Goal: Communication & Community: Share content

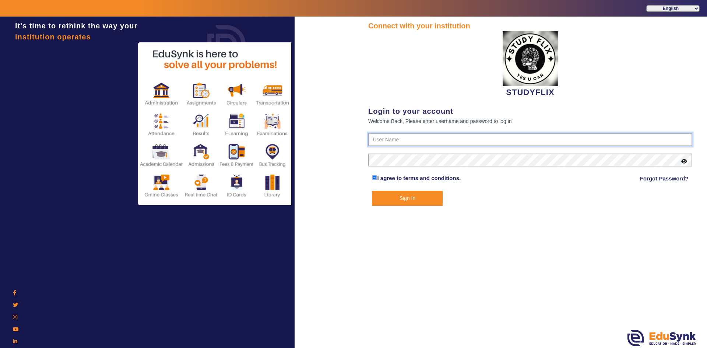
type input "6354922771"
click at [436, 199] on button "Sign In" at bounding box center [407, 198] width 71 height 15
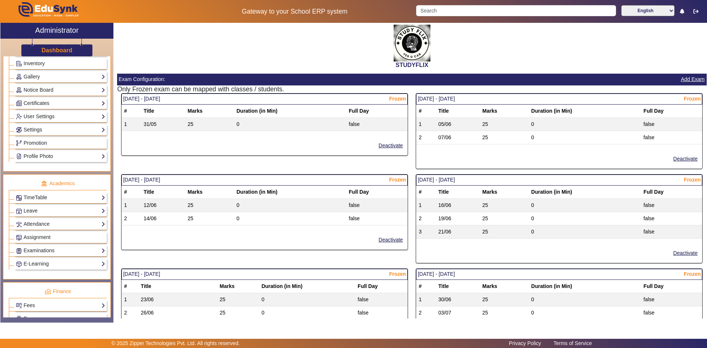
scroll to position [184, 0]
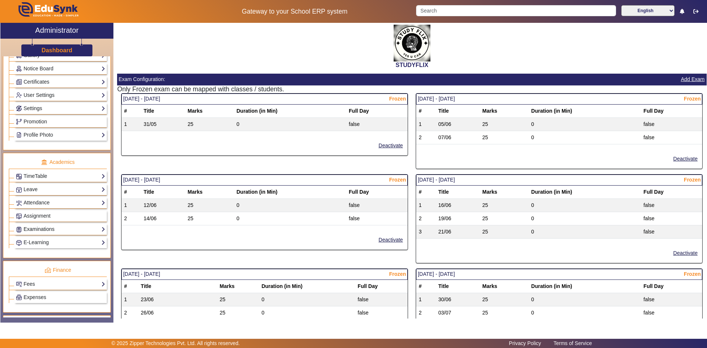
click at [39, 230] on link "Examinations" at bounding box center [60, 229] width 89 height 8
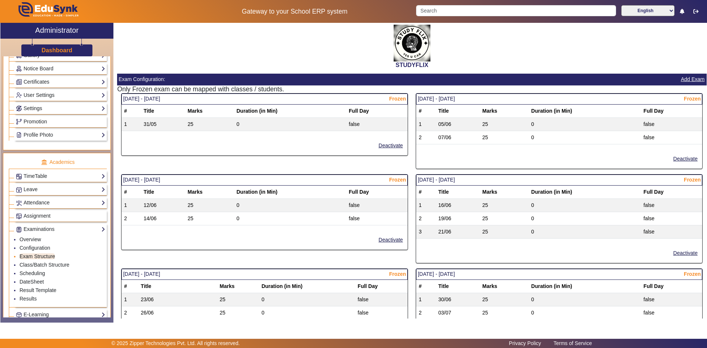
click at [36, 257] on link "Exam Structure" at bounding box center [37, 256] width 35 height 6
click at [35, 249] on link "Configuration" at bounding box center [35, 248] width 31 height 6
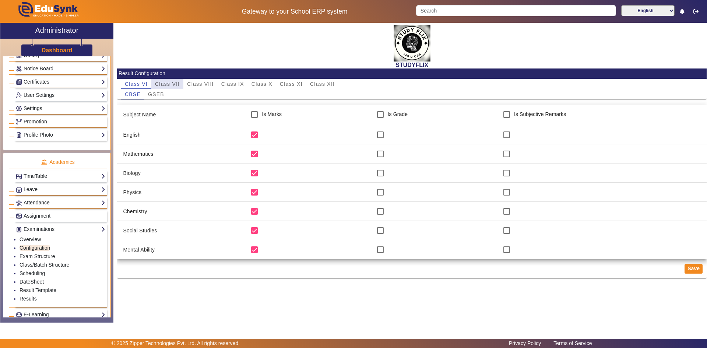
click at [166, 87] on span "Class VII" at bounding box center [167, 84] width 25 height 10
click at [142, 84] on span "Class VI" at bounding box center [136, 83] width 23 height 5
click at [152, 95] on span "GSEB" at bounding box center [156, 94] width 16 height 5
click at [136, 95] on span "CBSE" at bounding box center [133, 94] width 16 height 5
click at [37, 237] on link "Overview" at bounding box center [30, 239] width 21 height 6
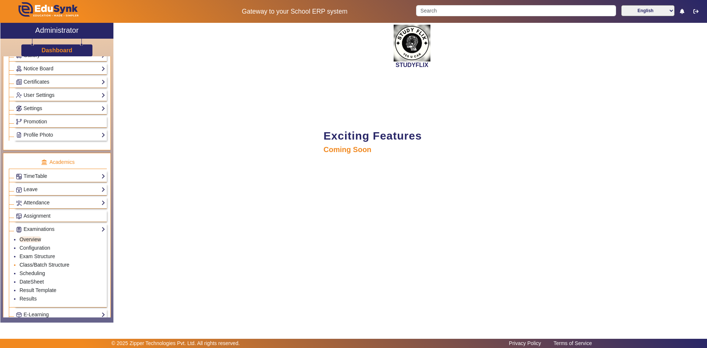
click at [35, 262] on link "Class/Batch Structure" at bounding box center [45, 265] width 50 height 6
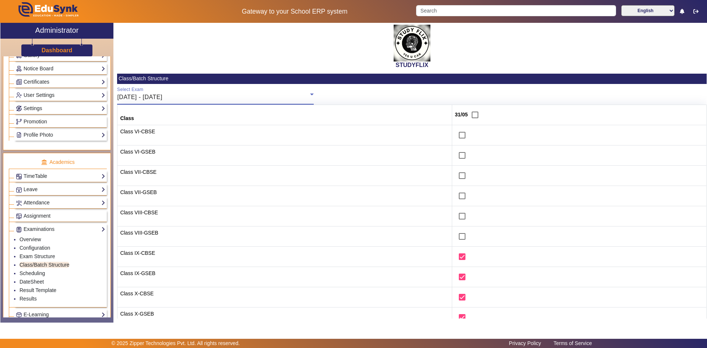
click at [311, 94] on icon at bounding box center [312, 95] width 4 height 2
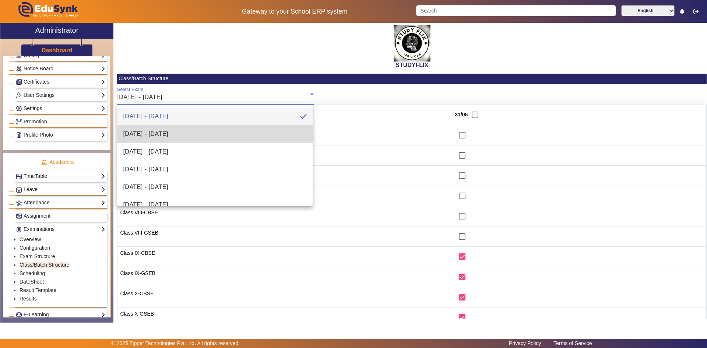
click at [258, 135] on mat-option "[DATE] - [DATE]" at bounding box center [214, 134] width 195 height 18
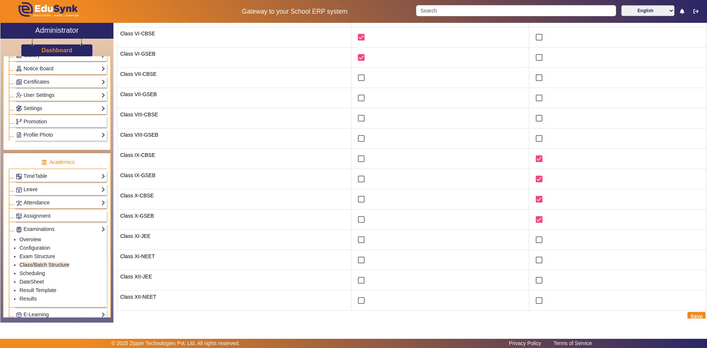
scroll to position [102, 0]
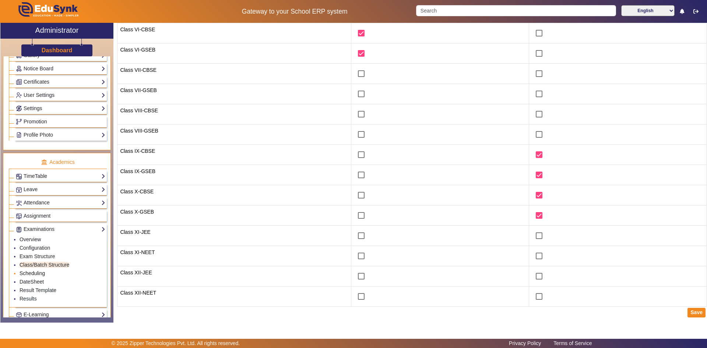
click at [42, 271] on link "Scheduling" at bounding box center [32, 273] width 25 height 6
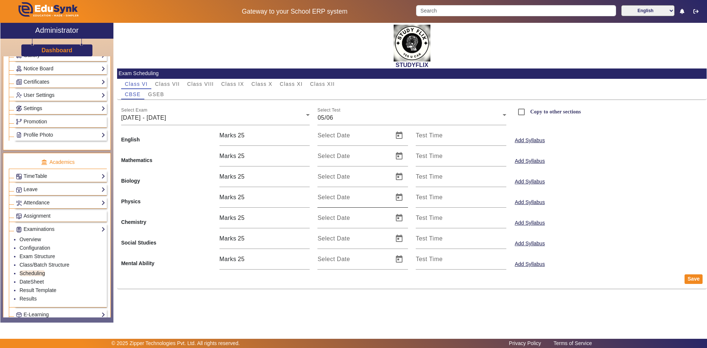
click at [334, 200] on mat-label "Select Date" at bounding box center [333, 197] width 32 height 6
click at [334, 200] on input "Select Date" at bounding box center [352, 200] width 71 height 9
click at [428, 200] on mat-label "Test Time" at bounding box center [429, 197] width 27 height 6
click at [428, 200] on input "Test Time" at bounding box center [461, 200] width 91 height 9
click at [612, 230] on div at bounding box center [353, 174] width 707 height 348
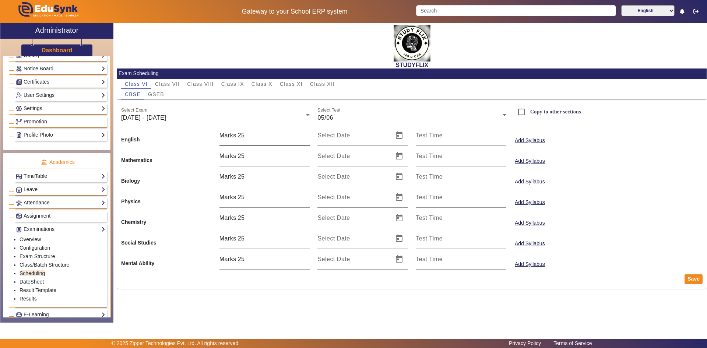
click at [229, 136] on span "Marks" at bounding box center [227, 135] width 17 height 6
click at [309, 138] on input "24" at bounding box center [274, 135] width 72 height 9
click at [307, 133] on input "25" at bounding box center [274, 135] width 72 height 9
click at [307, 133] on input "26" at bounding box center [274, 135] width 72 height 9
click at [307, 133] on input "27" at bounding box center [274, 135] width 72 height 9
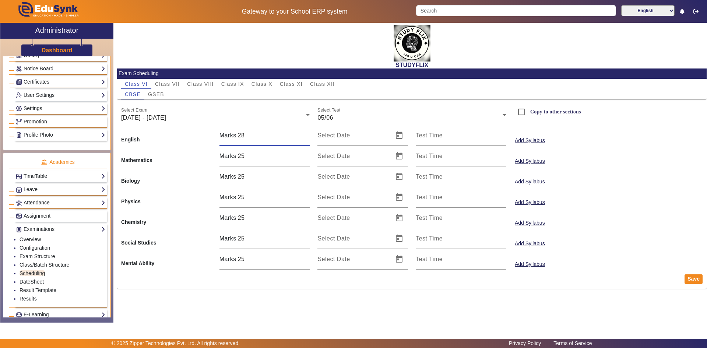
click at [307, 133] on input "28" at bounding box center [274, 135] width 72 height 9
click at [307, 137] on input "27" at bounding box center [274, 135] width 72 height 9
click at [307, 137] on input "26" at bounding box center [274, 135] width 72 height 9
type input "25"
click at [307, 137] on input "25" at bounding box center [274, 135] width 72 height 9
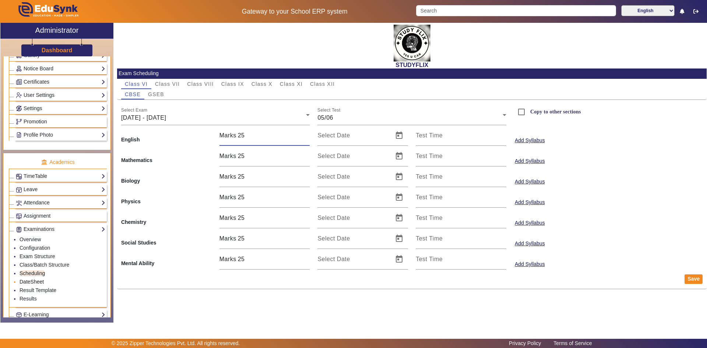
click at [38, 281] on link "DateSheet" at bounding box center [32, 282] width 24 height 6
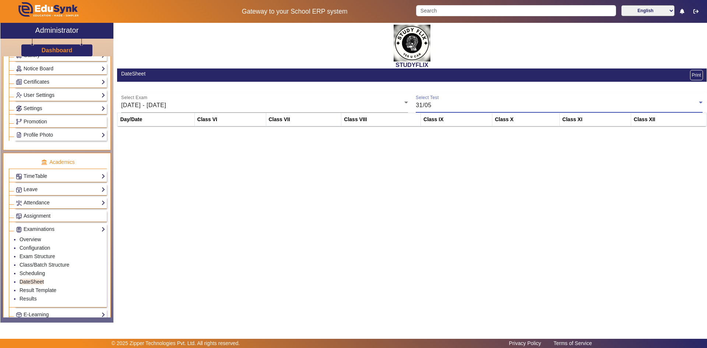
click at [434, 103] on div "31/05" at bounding box center [557, 105] width 283 height 9
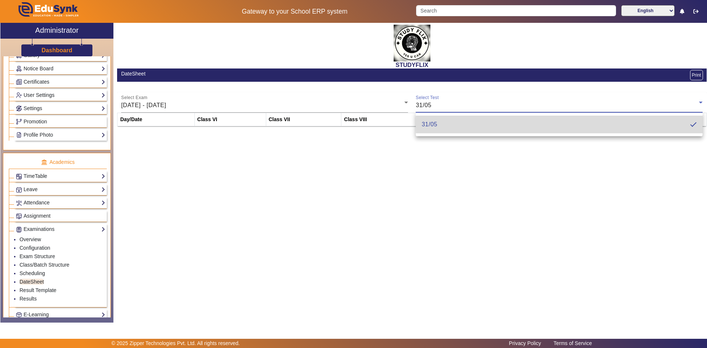
click at [694, 124] on mat-pseudo-checkbox at bounding box center [693, 124] width 7 height 7
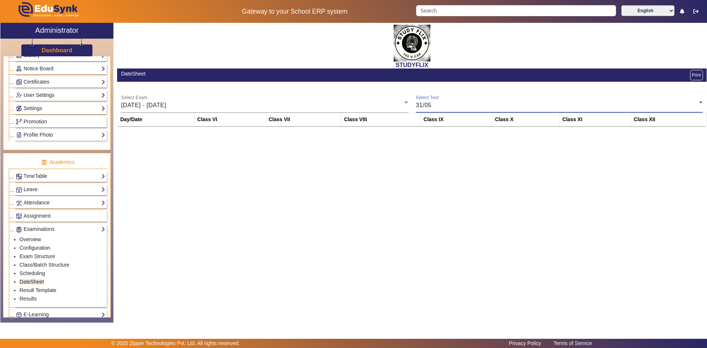
click at [148, 121] on th "Day/Date" at bounding box center [155, 119] width 77 height 13
click at [217, 120] on th "Class VI" at bounding box center [229, 119] width 71 height 13
click at [198, 106] on div "[DATE] - [DATE]" at bounding box center [262, 105] width 283 height 9
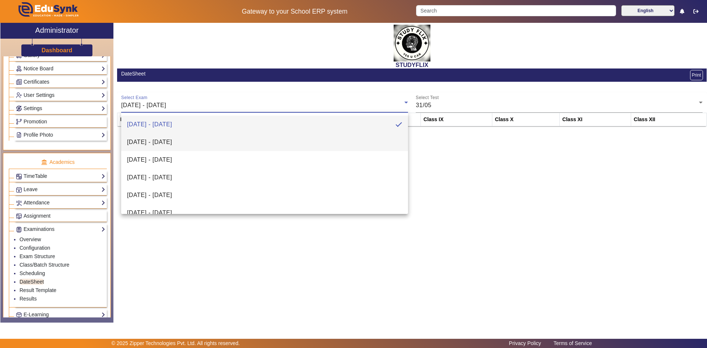
click at [172, 143] on span "[DATE] - [DATE]" at bounding box center [149, 142] width 45 height 9
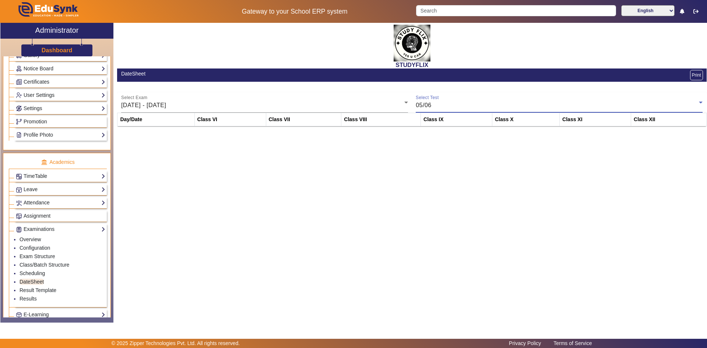
click at [426, 103] on span "05/06" at bounding box center [424, 105] width 16 height 6
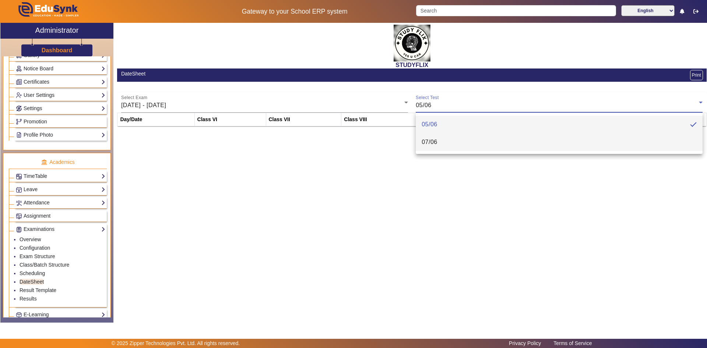
click at [428, 140] on span "07/06" at bounding box center [430, 142] width 16 height 9
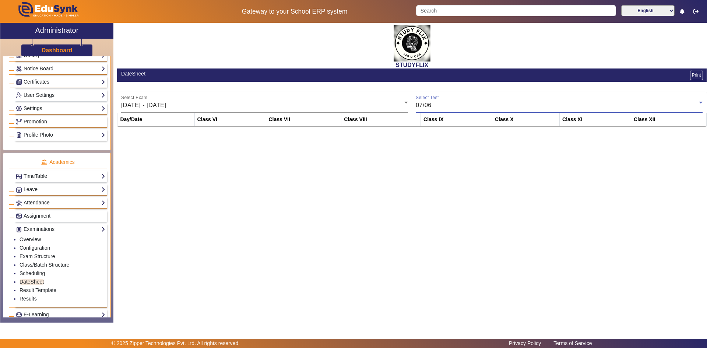
click at [701, 103] on icon at bounding box center [700, 102] width 9 height 9
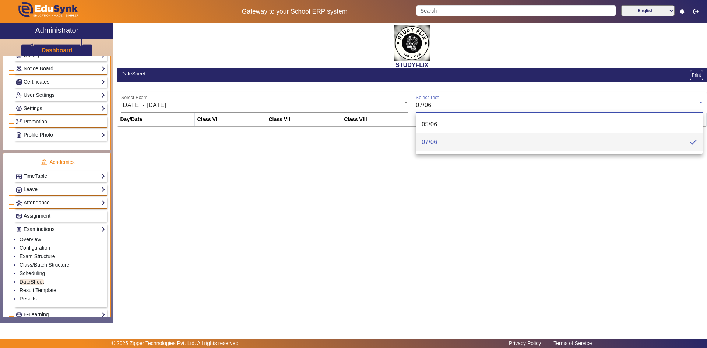
click at [693, 143] on mat-pseudo-checkbox at bounding box center [693, 142] width 7 height 7
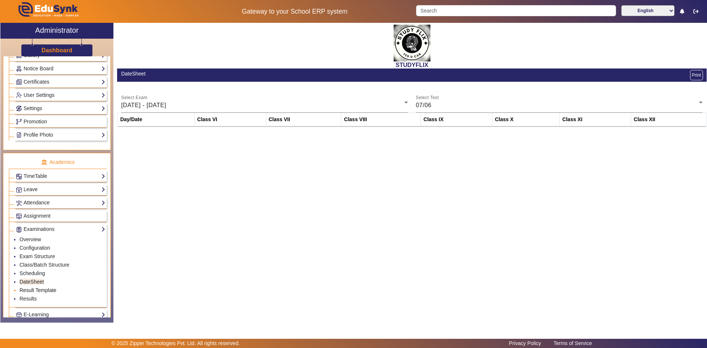
click at [36, 292] on link "Result Template" at bounding box center [38, 290] width 37 height 6
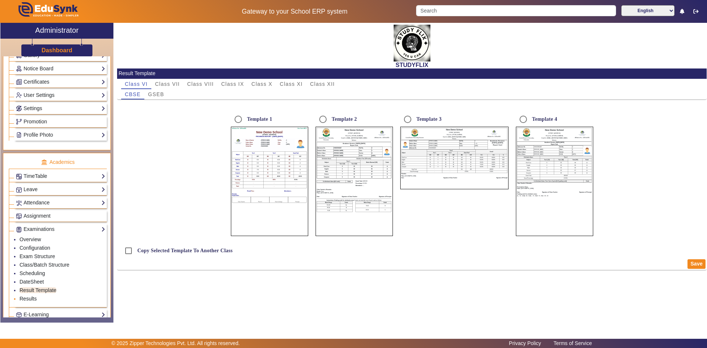
click at [34, 297] on link "Results" at bounding box center [28, 299] width 17 height 6
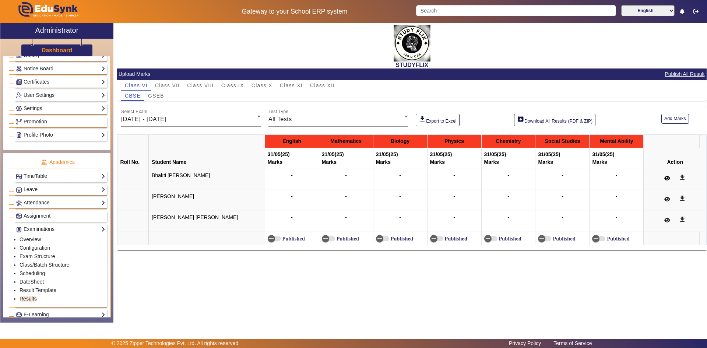
click at [664, 177] on icon at bounding box center [667, 178] width 6 height 5
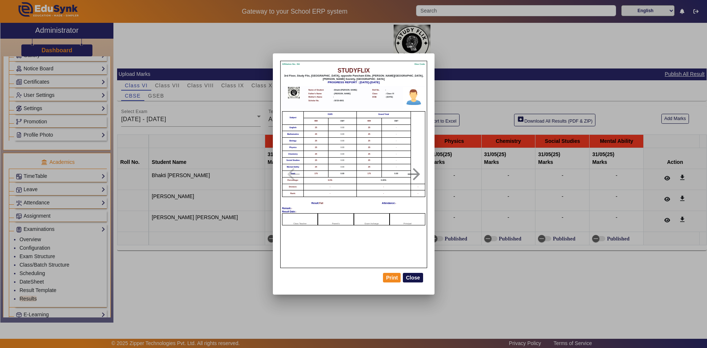
click at [411, 279] on button "Close" at bounding box center [413, 278] width 20 height 10
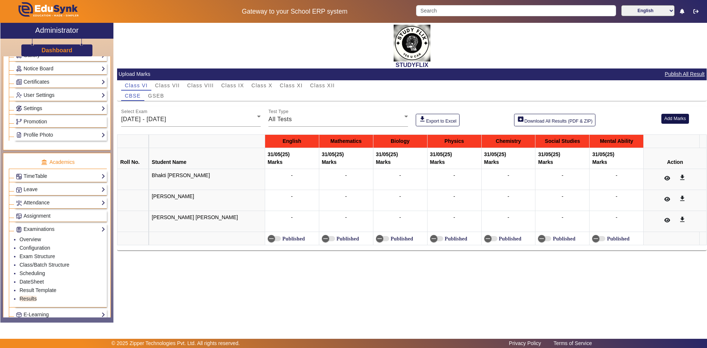
click at [666, 119] on button "Add Marks" at bounding box center [675, 119] width 28 height 10
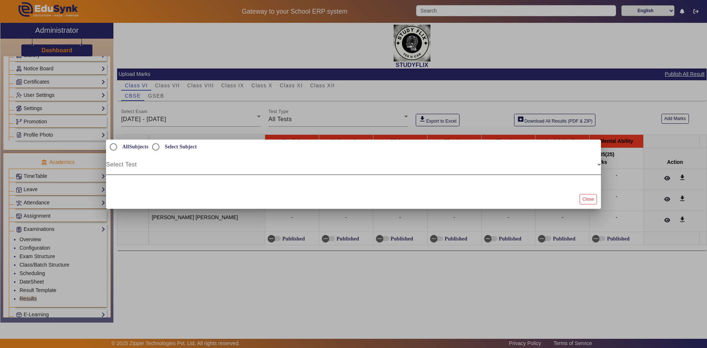
click at [130, 161] on mat-label "Select Test" at bounding box center [121, 164] width 31 height 6
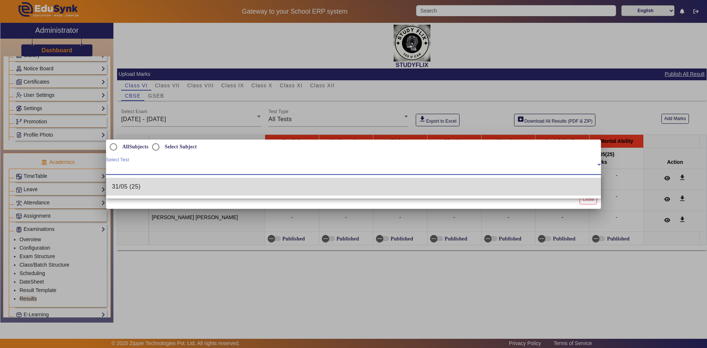
click at [128, 189] on span "31/05 (25)" at bounding box center [126, 186] width 29 height 9
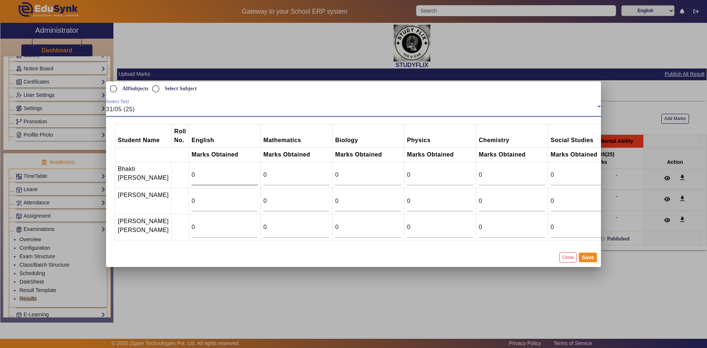
click at [191, 170] on input "0" at bounding box center [224, 174] width 66 height 9
click at [240, 170] on input "1" at bounding box center [224, 174] width 66 height 9
click at [240, 170] on input "2" at bounding box center [224, 174] width 66 height 9
type input "1"
click at [239, 170] on input "1" at bounding box center [224, 174] width 66 height 9
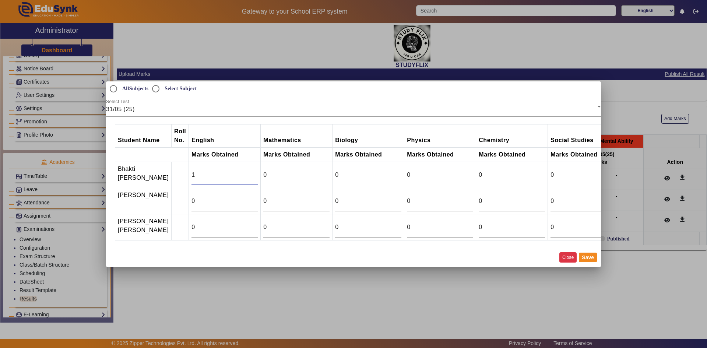
click at [568, 262] on button "Close" at bounding box center [567, 257] width 17 height 10
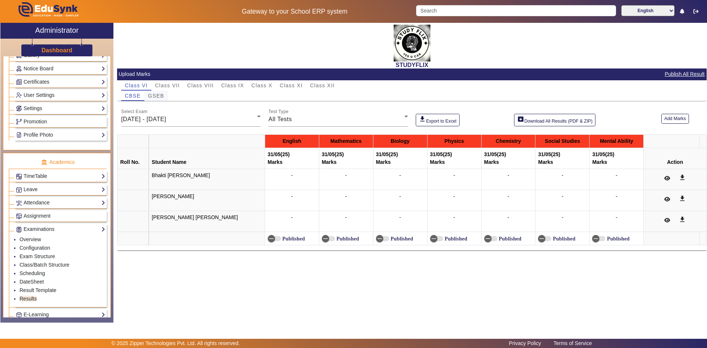
click at [161, 97] on span "GSEB" at bounding box center [156, 95] width 16 height 5
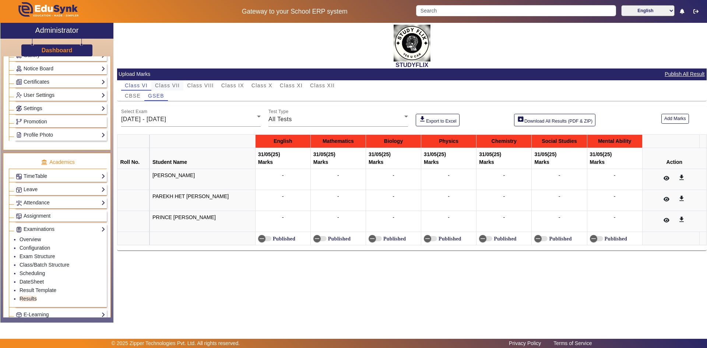
click at [158, 84] on span "Class VII" at bounding box center [167, 85] width 25 height 5
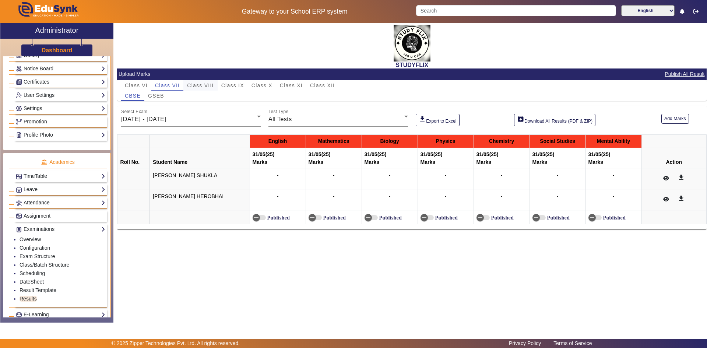
click at [192, 87] on span "Class VIII" at bounding box center [200, 85] width 27 height 5
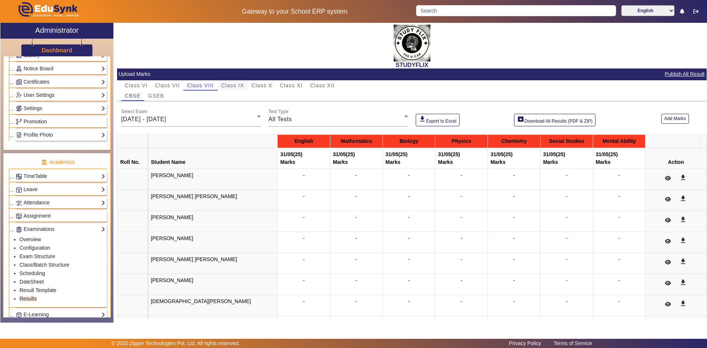
click at [240, 85] on span "Class IX" at bounding box center [232, 85] width 23 height 5
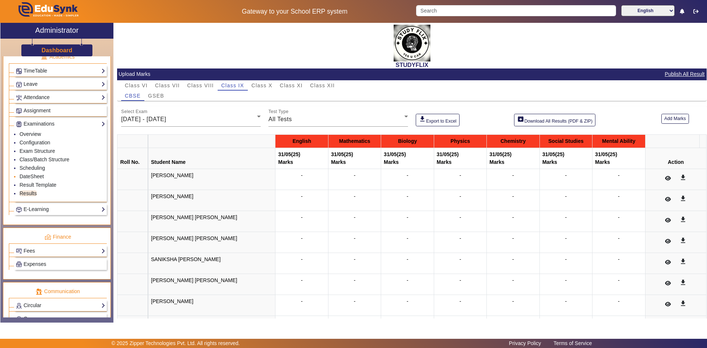
scroll to position [295, 0]
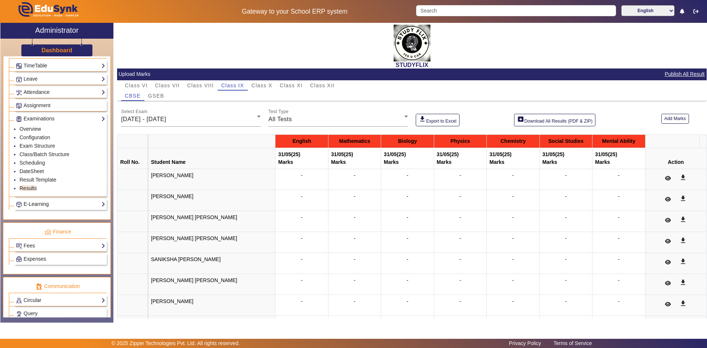
click at [53, 201] on link "E-Learning" at bounding box center [60, 204] width 89 height 8
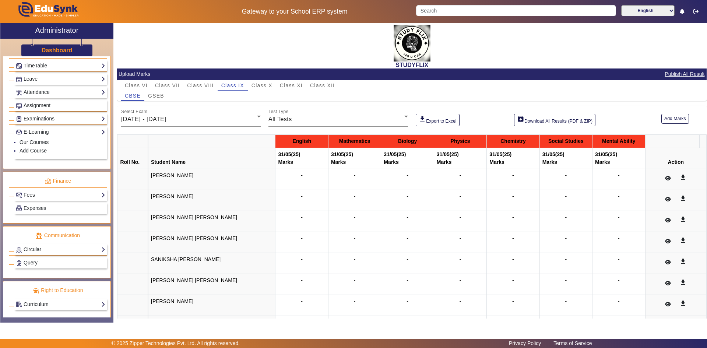
click at [41, 194] on link "Fees" at bounding box center [60, 195] width 89 height 8
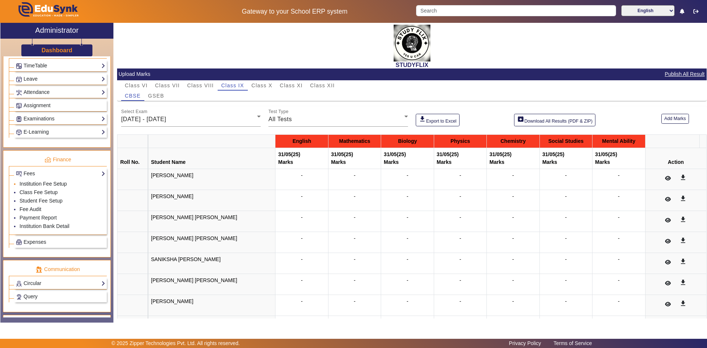
click at [32, 183] on link "Institution Fee Setup" at bounding box center [43, 184] width 47 height 6
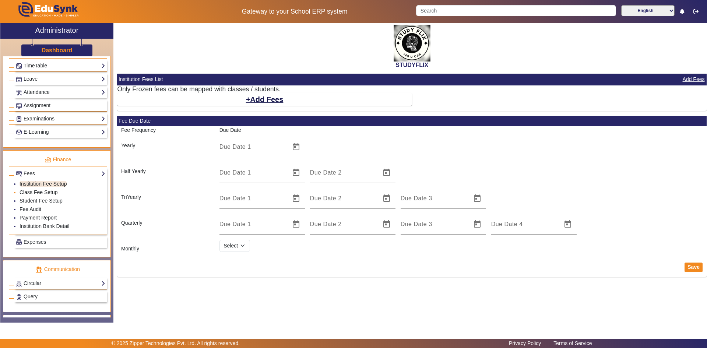
click at [32, 193] on link "Class Fee Setup" at bounding box center [39, 192] width 38 height 6
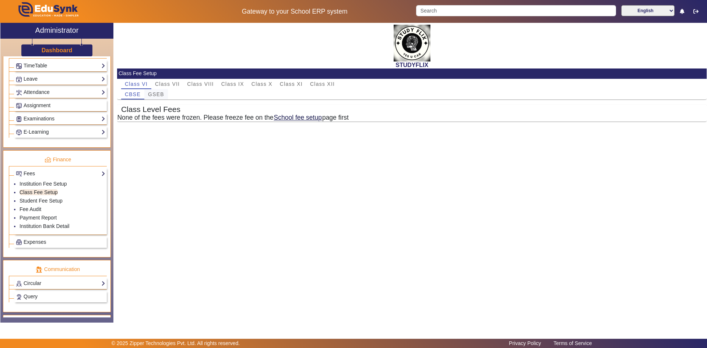
click at [161, 94] on span "GSEB" at bounding box center [156, 94] width 16 height 5
click at [43, 200] on link "Student Fee Setup" at bounding box center [41, 201] width 43 height 6
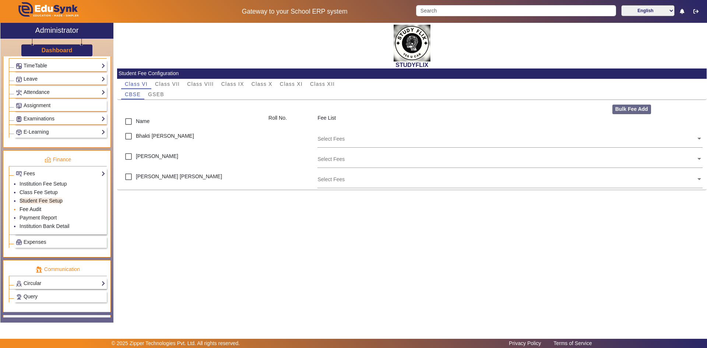
click at [38, 208] on link "Fee Audit" at bounding box center [31, 209] width 22 height 6
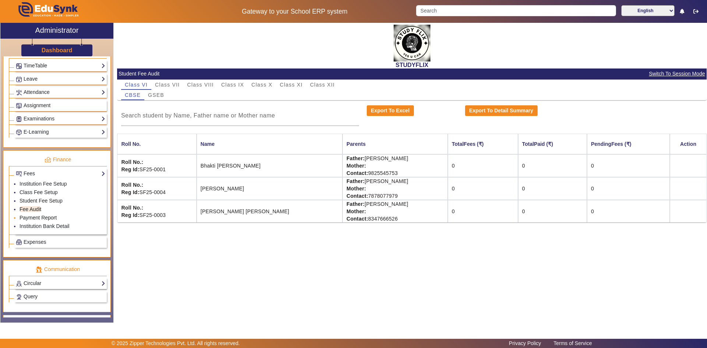
click at [43, 215] on link "Payment Report" at bounding box center [38, 218] width 37 height 6
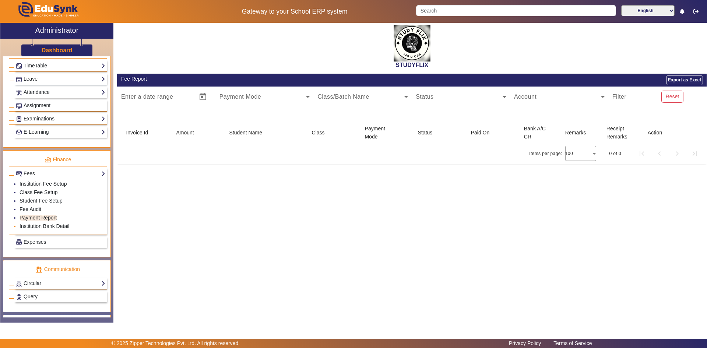
click at [45, 226] on link "Institution Bank Detail" at bounding box center [45, 226] width 50 height 6
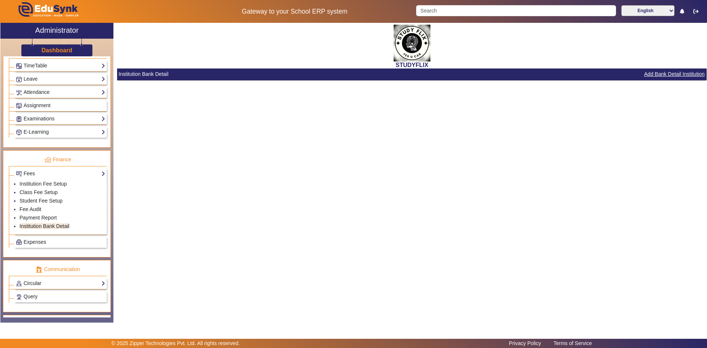
click at [30, 284] on link "Circular" at bounding box center [60, 283] width 89 height 8
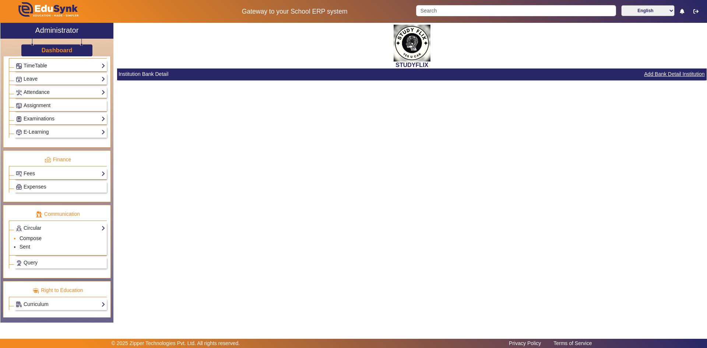
click at [34, 237] on link "Compose" at bounding box center [31, 238] width 22 height 6
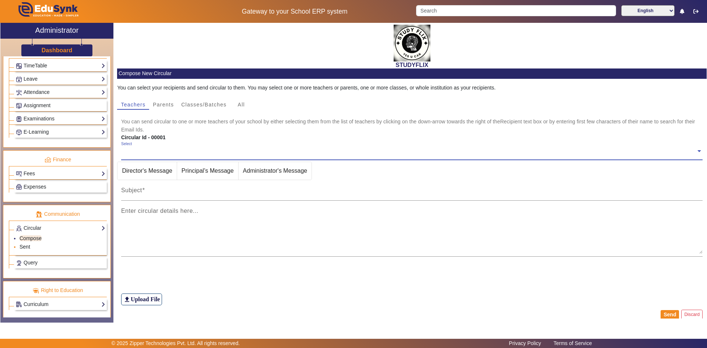
click at [25, 245] on link "Sent" at bounding box center [25, 247] width 11 height 6
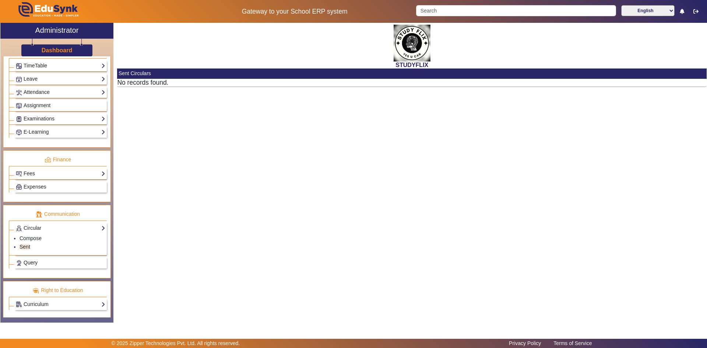
click at [27, 261] on span "Query" at bounding box center [31, 263] width 14 height 6
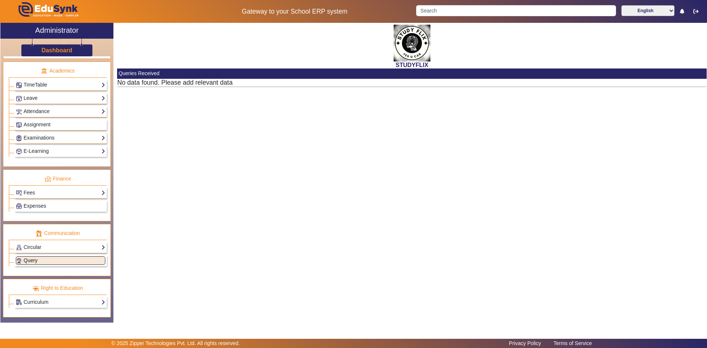
scroll to position [275, 0]
click at [37, 296] on div "Curriculum Overview Academic Programs Distribution Package" at bounding box center [60, 301] width 92 height 11
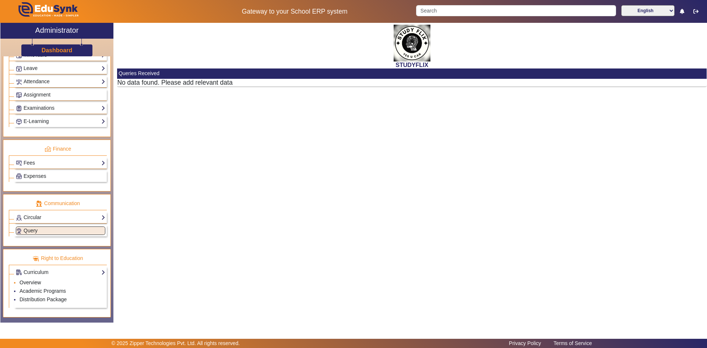
click at [36, 283] on link "Overview" at bounding box center [30, 282] width 21 height 6
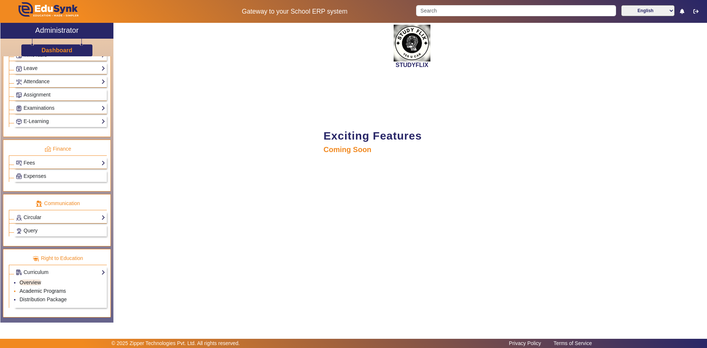
click at [35, 289] on link "Academic Programs" at bounding box center [43, 291] width 46 height 6
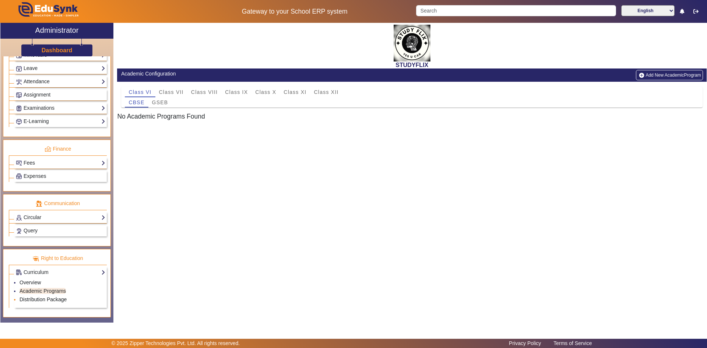
click at [32, 300] on link "Distribution Package" at bounding box center [43, 299] width 47 height 6
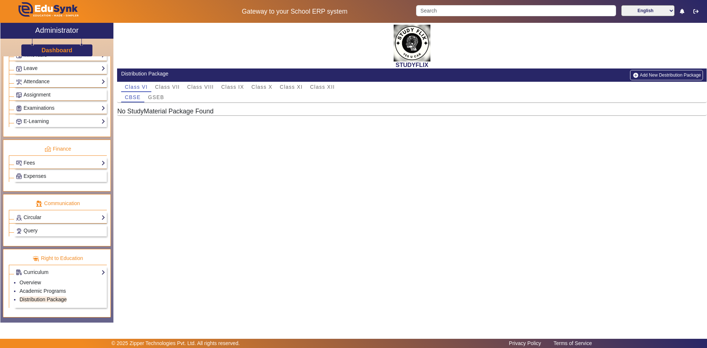
scroll to position [232, 0]
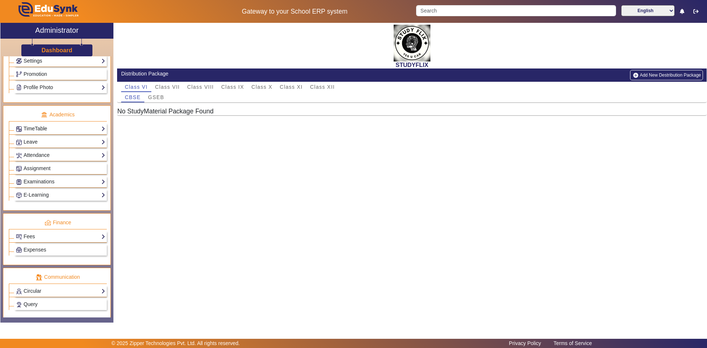
click at [28, 126] on link "TimeTable" at bounding box center [60, 128] width 89 height 8
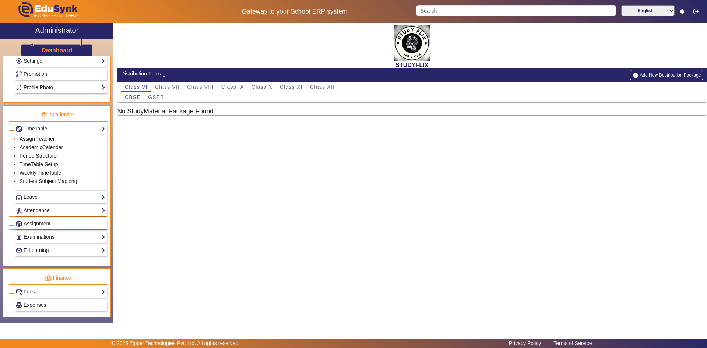
click at [29, 139] on link "Assign Teacher" at bounding box center [37, 139] width 35 height 6
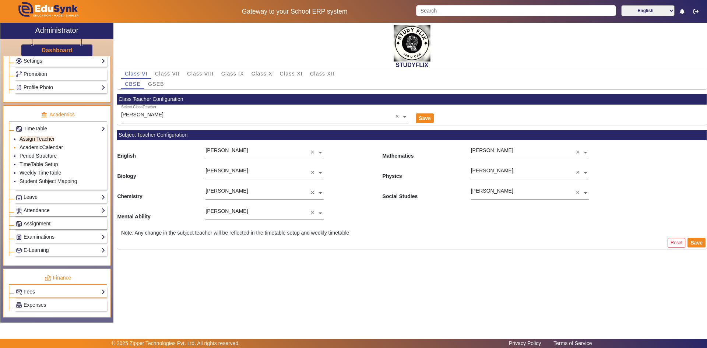
click at [28, 147] on link "AcademicCalendar" at bounding box center [41, 147] width 43 height 6
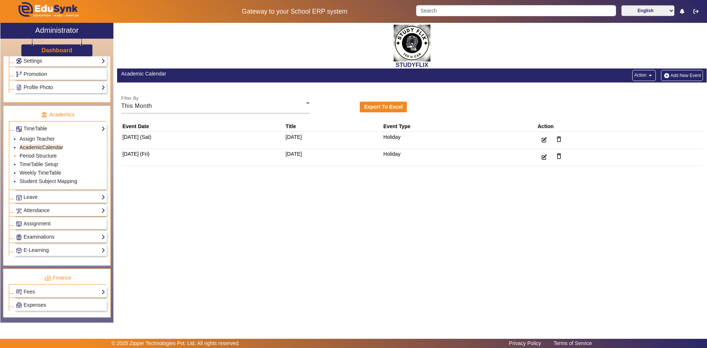
click at [31, 156] on link "Period Structure" at bounding box center [38, 156] width 37 height 6
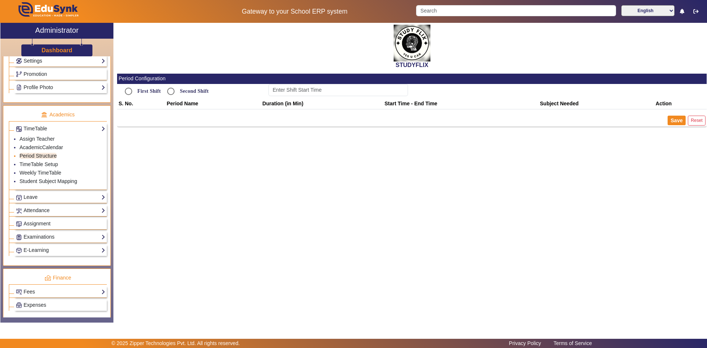
type input "12:00 PM"
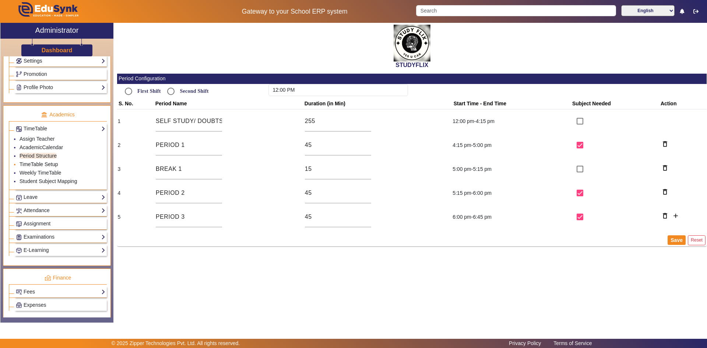
click at [31, 165] on link "TimeTable Setup" at bounding box center [39, 164] width 39 height 6
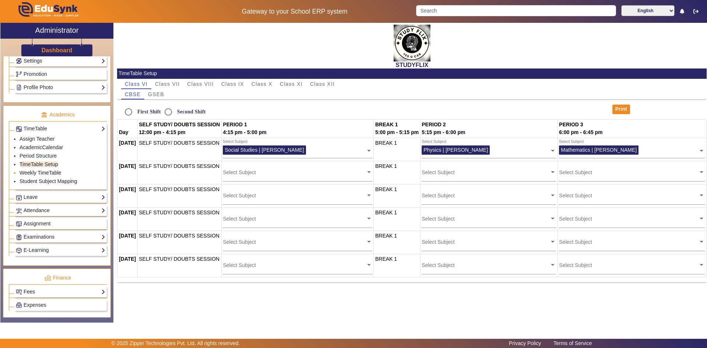
click at [32, 174] on link "Weekly TimeTable" at bounding box center [41, 173] width 42 height 6
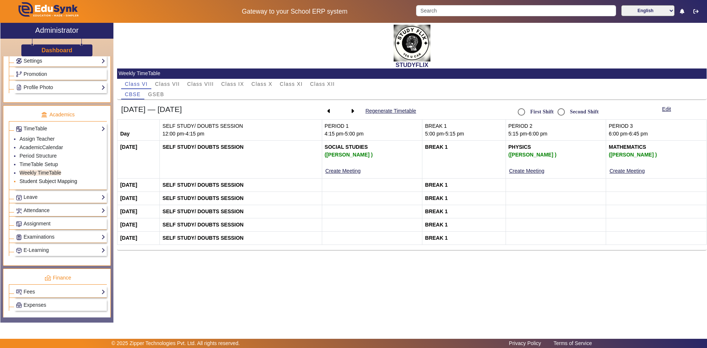
click at [32, 182] on link "Student Subject Mapping" at bounding box center [48, 181] width 57 height 6
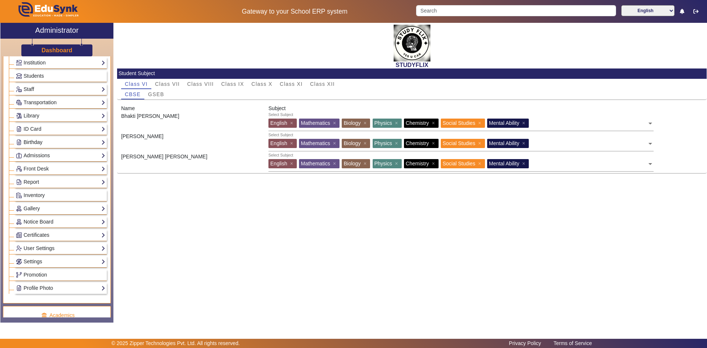
scroll to position [11, 0]
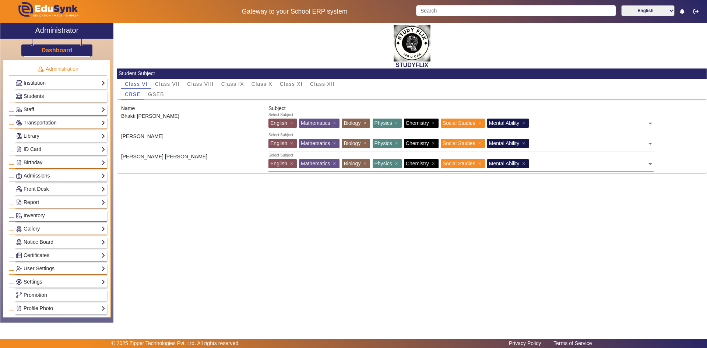
click at [37, 97] on span "Students" at bounding box center [34, 96] width 20 height 6
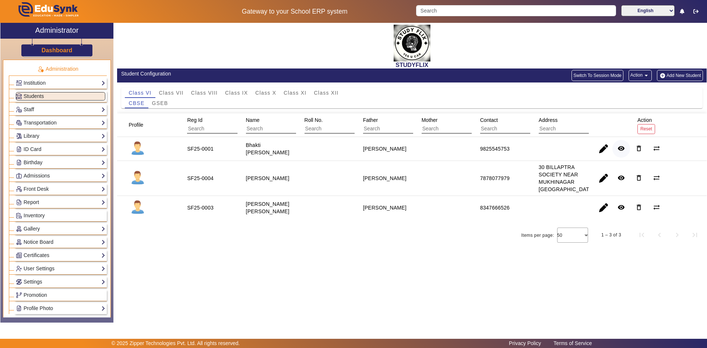
click at [623, 148] on mat-icon "remove_red_eye" at bounding box center [620, 148] width 7 height 7
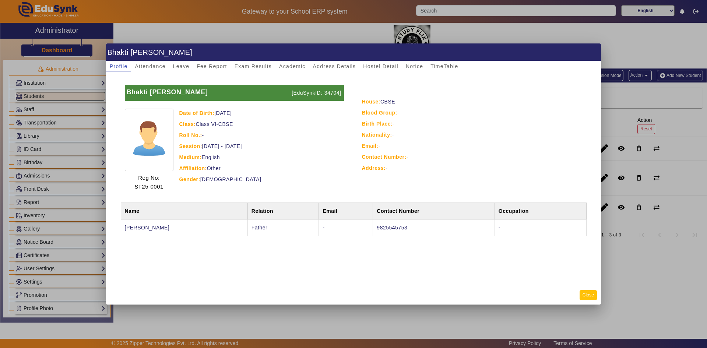
click at [588, 296] on button "Close" at bounding box center [588, 295] width 17 height 10
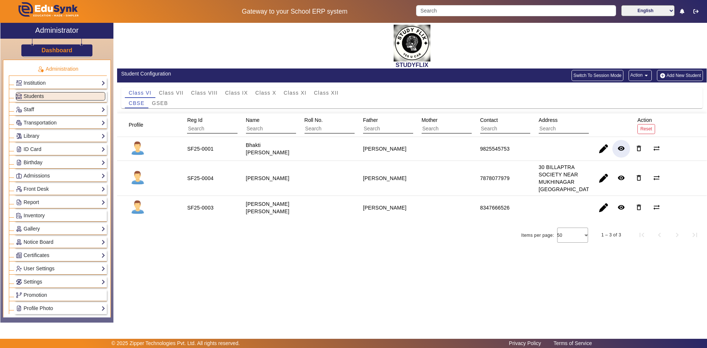
click at [634, 75] on button "Action arrow_drop_down" at bounding box center [640, 75] width 23 height 11
click at [624, 111] on span "Export Data" at bounding box center [625, 110] width 41 height 9
click at [38, 243] on link "Notice Board" at bounding box center [60, 242] width 89 height 8
click at [39, 212] on span "Inventory" at bounding box center [34, 215] width 21 height 6
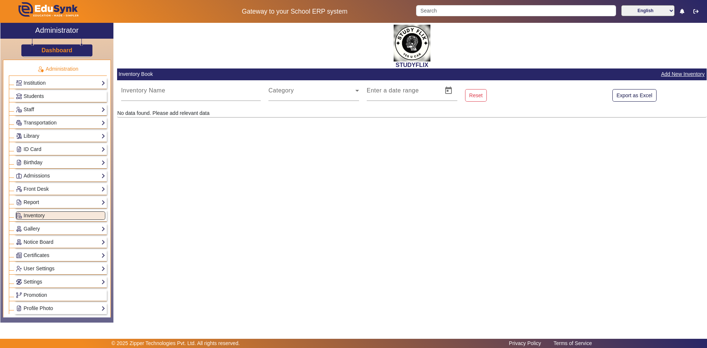
click at [38, 203] on link "Report" at bounding box center [60, 202] width 89 height 8
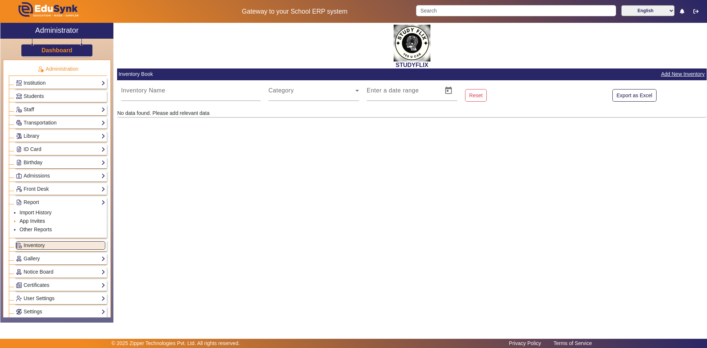
click at [36, 220] on link "App Invites" at bounding box center [32, 221] width 25 height 6
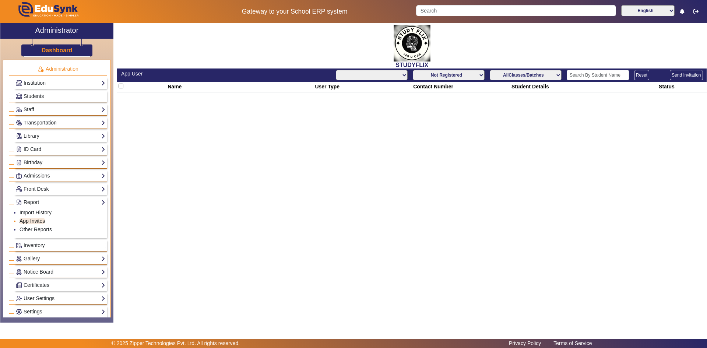
select select "All"
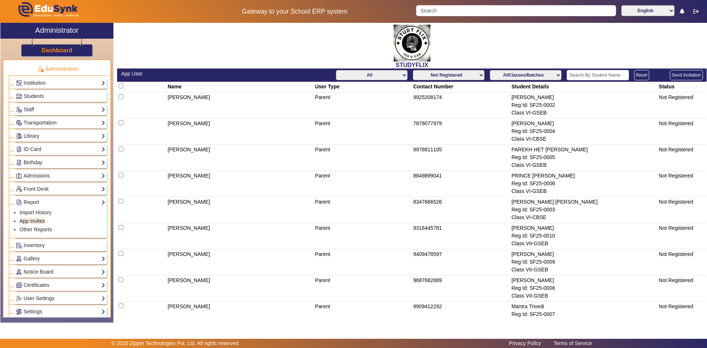
click at [478, 74] on select "Not Registered Registered" at bounding box center [449, 75] width 72 height 10
select select "registered"
click at [413, 70] on select "Not Registered Registered" at bounding box center [449, 75] width 72 height 10
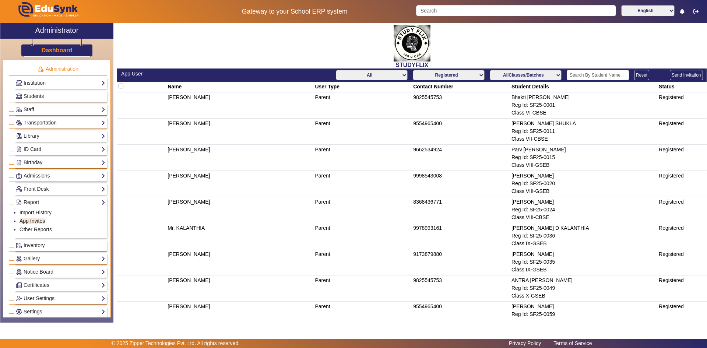
click at [279, 115] on td "[PERSON_NAME]" at bounding box center [239, 105] width 147 height 26
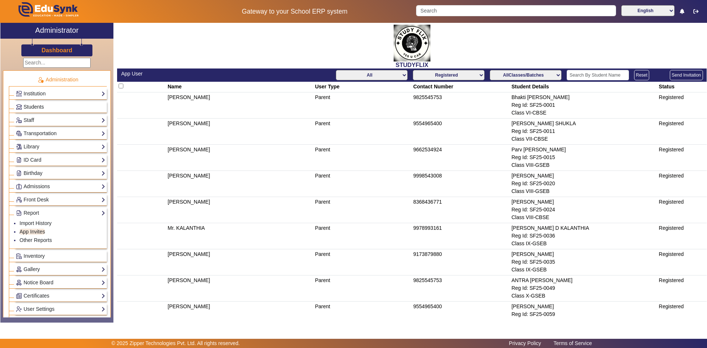
click at [41, 105] on span "Students" at bounding box center [34, 107] width 20 height 6
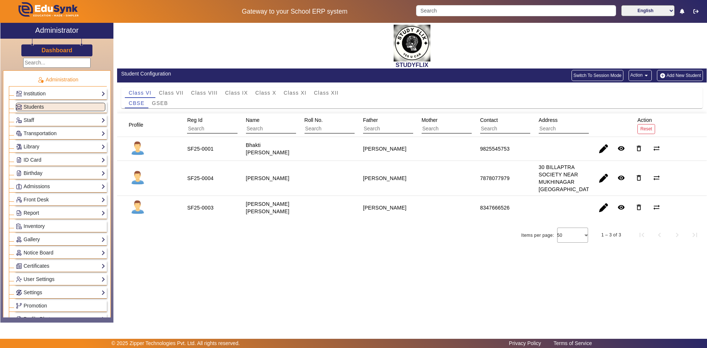
click at [35, 215] on link "Report" at bounding box center [60, 213] width 89 height 8
click at [34, 232] on link "App Invites" at bounding box center [32, 232] width 25 height 6
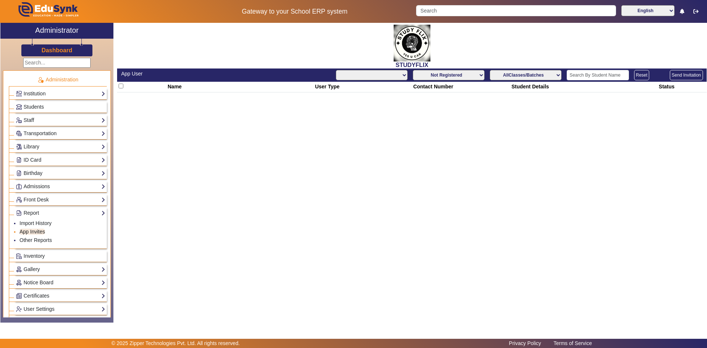
select select "All"
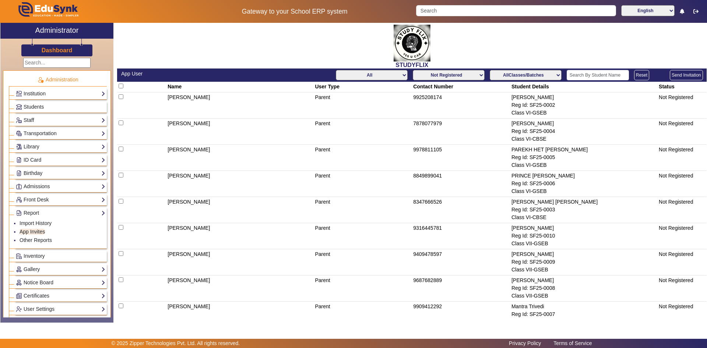
click at [677, 77] on button "Send Invitation" at bounding box center [686, 75] width 33 height 10
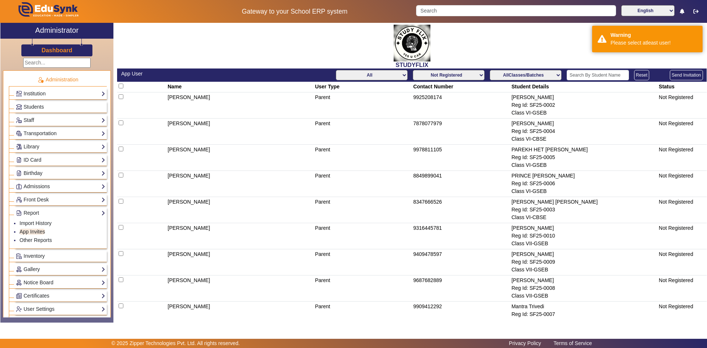
click at [120, 84] on input "checkbox" at bounding box center [121, 86] width 5 height 5
checkbox input "true"
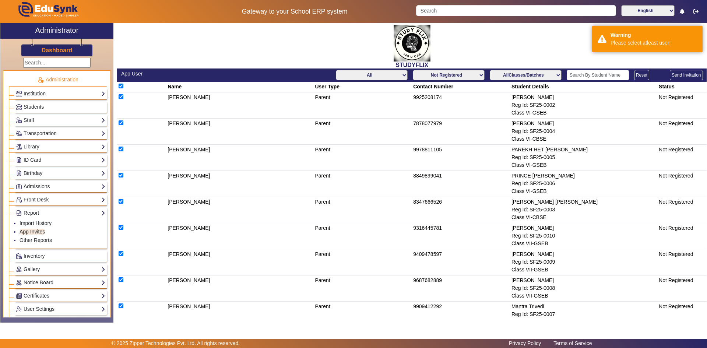
checkbox input "true"
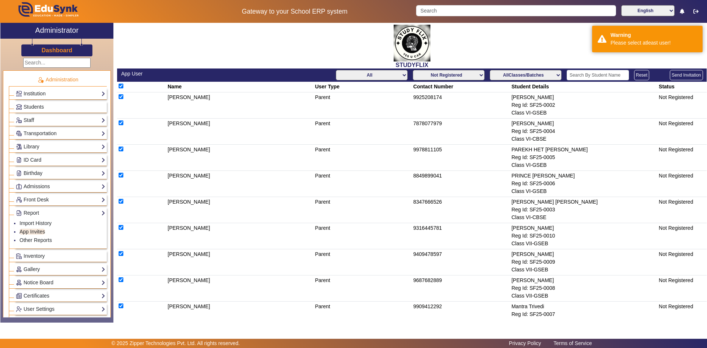
checkbox input "true"
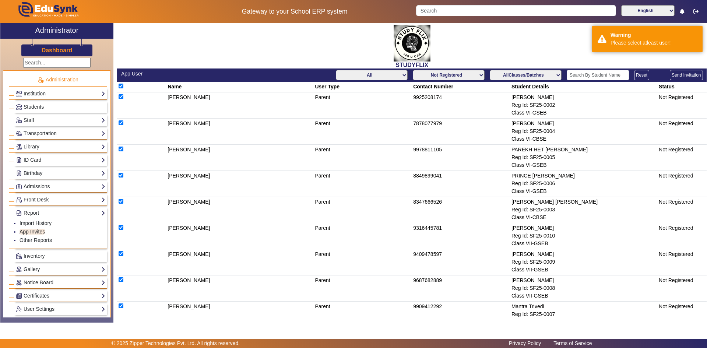
checkbox input "true"
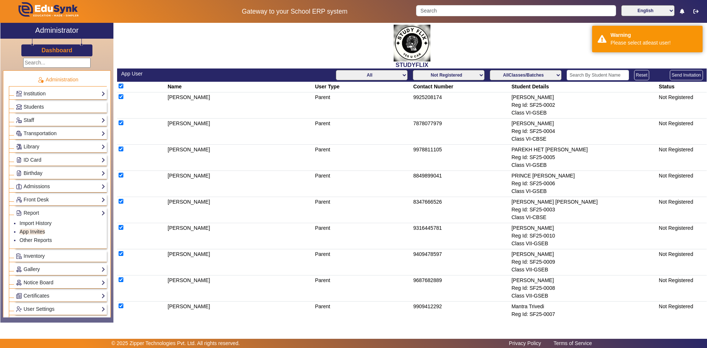
checkbox input "true"
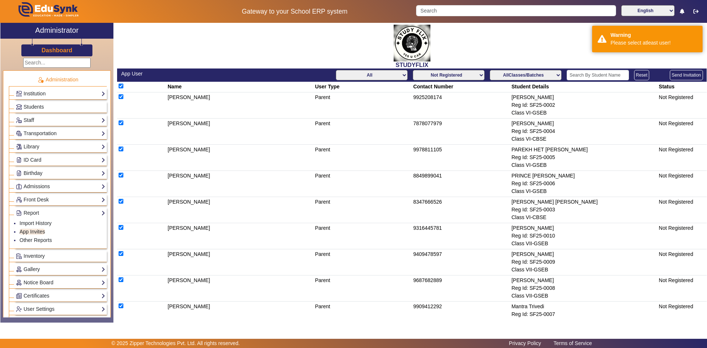
checkbox input "true"
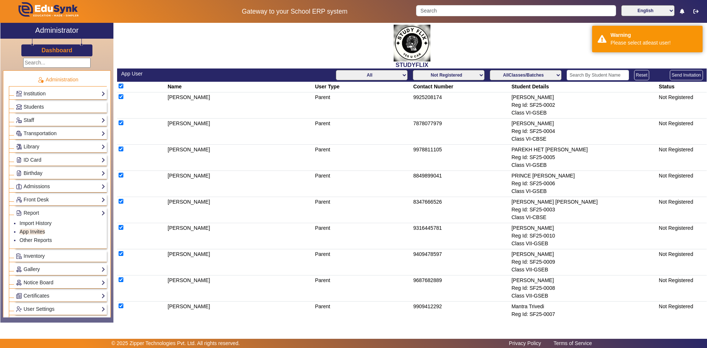
checkbox input "true"
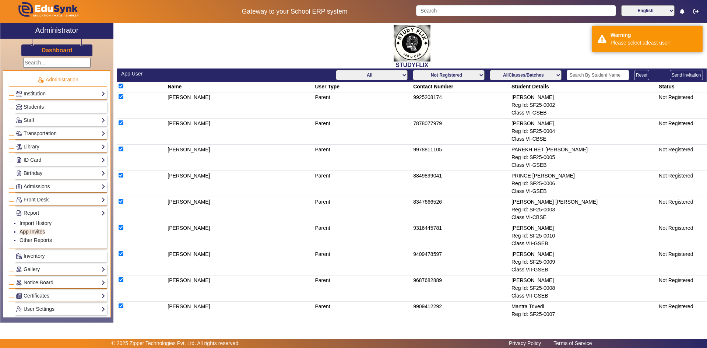
checkbox input "true"
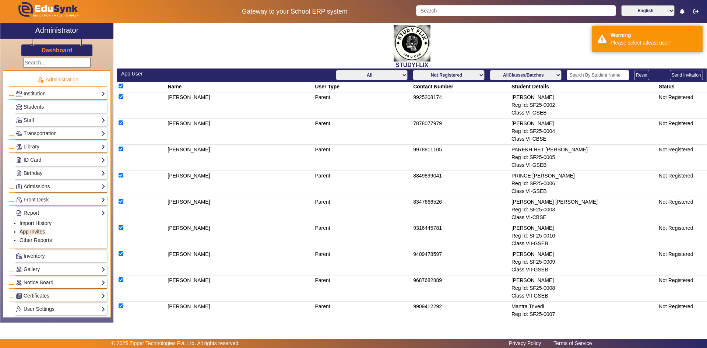
checkbox input "true"
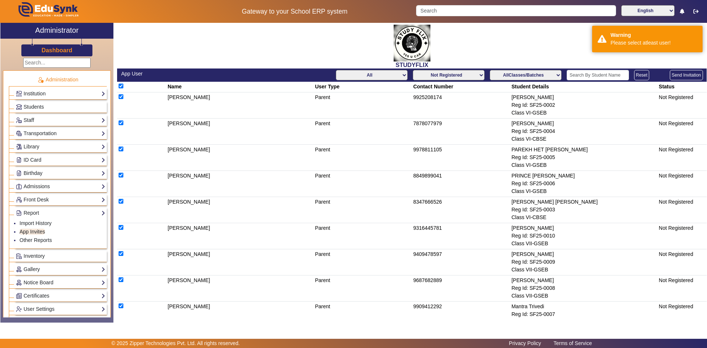
checkbox input "true"
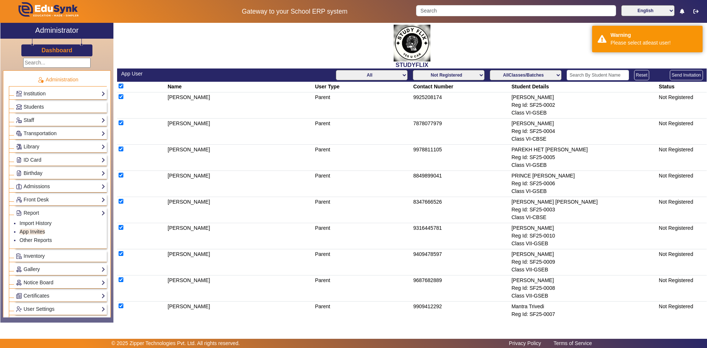
checkbox input "true"
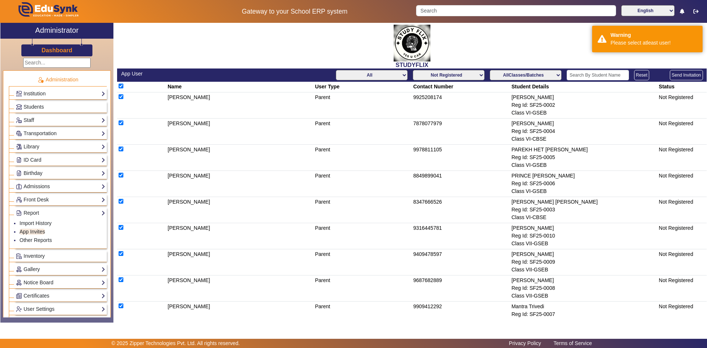
checkbox input "true"
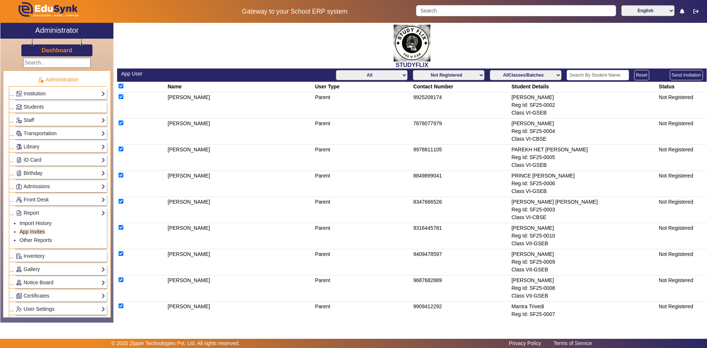
click at [673, 75] on button "Send Invitation" at bounding box center [686, 75] width 33 height 10
checkbox input "false"
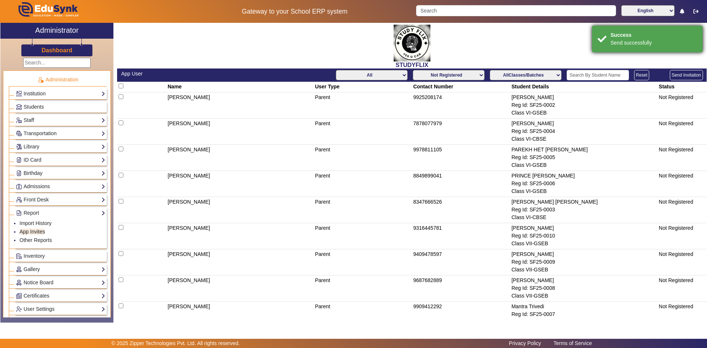
click at [663, 39] on div "Send successfully" at bounding box center [654, 43] width 87 height 8
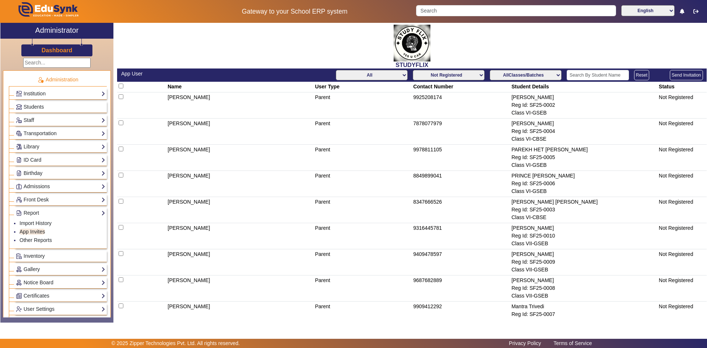
scroll to position [972, 0]
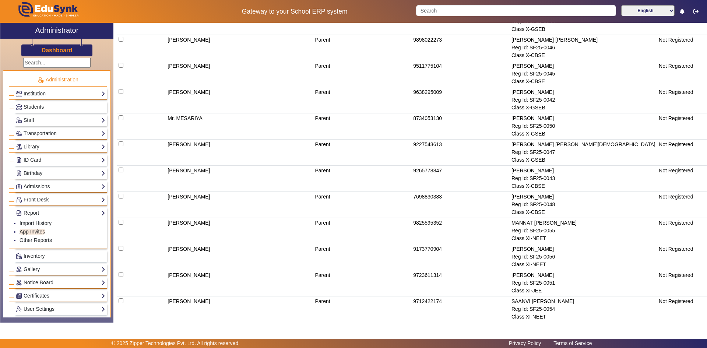
drag, startPoint x: 398, startPoint y: 169, endPoint x: 446, endPoint y: 171, distance: 48.3
click at [446, 171] on tr "[PERSON_NAME] Parent 9265778847 [PERSON_NAME] Reg Id: SF25-0043 Class X-CBSE No…" at bounding box center [412, 179] width 590 height 26
